Goal: Transaction & Acquisition: Purchase product/service

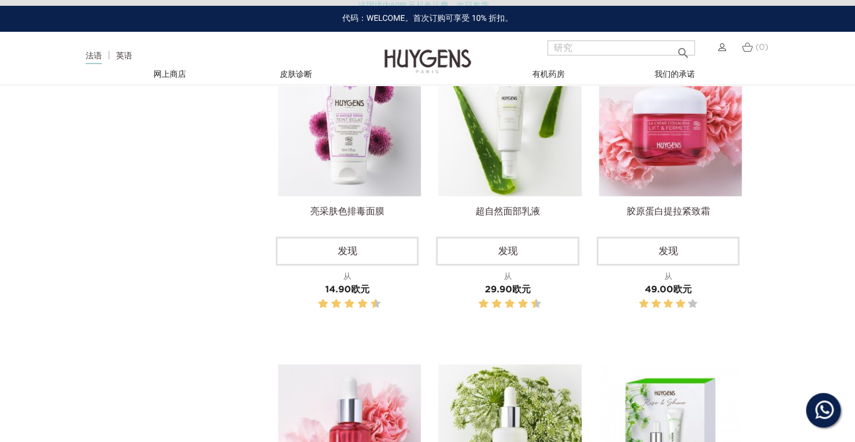
scroll to position [1677, 0]
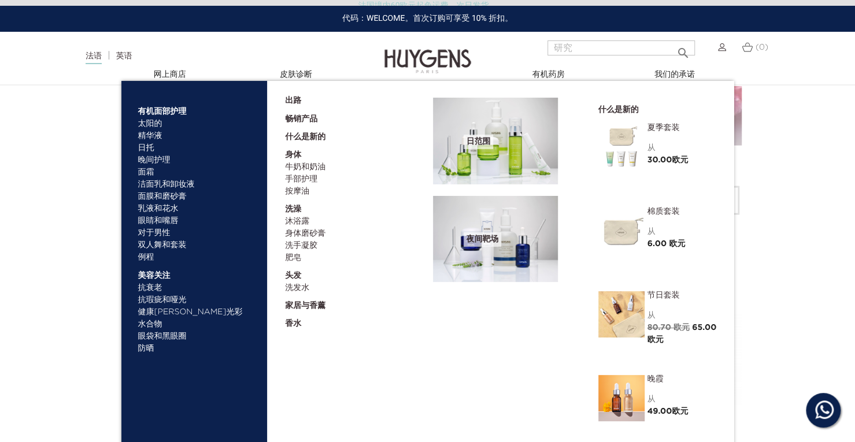
click at [148, 136] on font "精华液" at bounding box center [150, 136] width 24 height 8
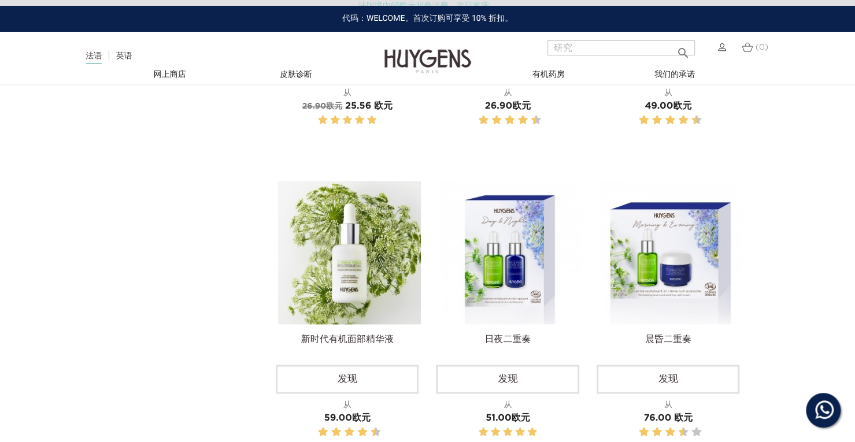
scroll to position [868, 0]
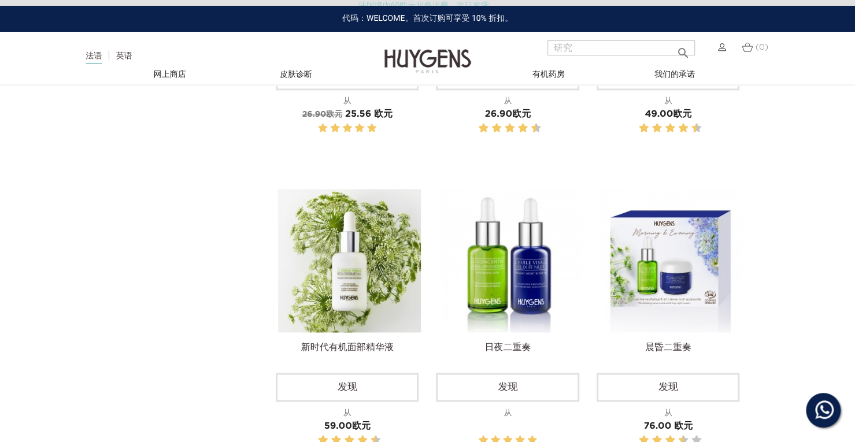
click at [481, 257] on img at bounding box center [509, 260] width 143 height 143
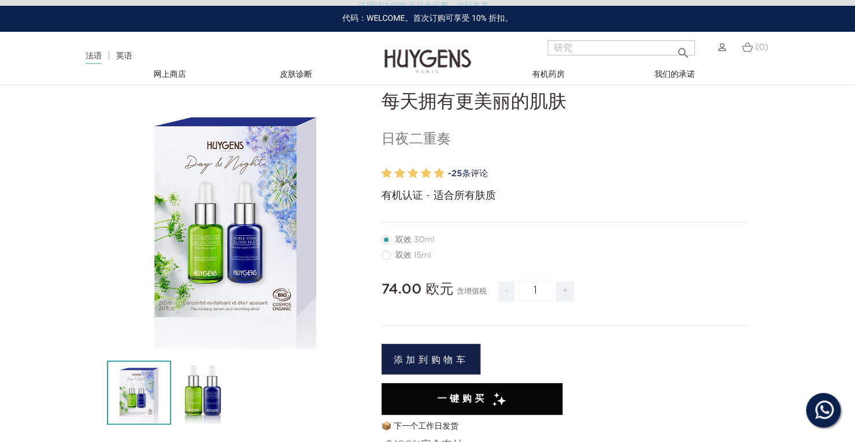
scroll to position [116, 0]
